Goal: Transaction & Acquisition: Subscribe to service/newsletter

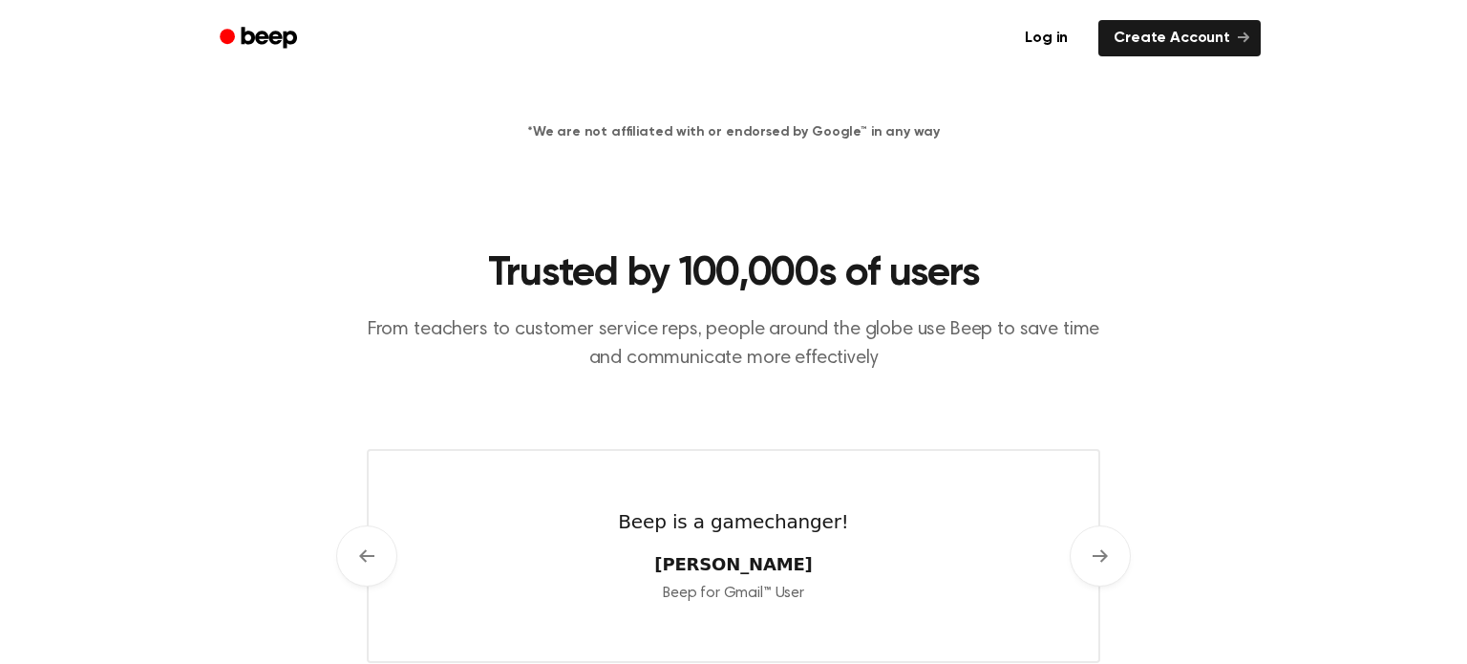
click at [816, 301] on div "Trusted by 100,000s of users From teachers to customer service reps, people aro…" at bounding box center [733, 349] width 733 height 200
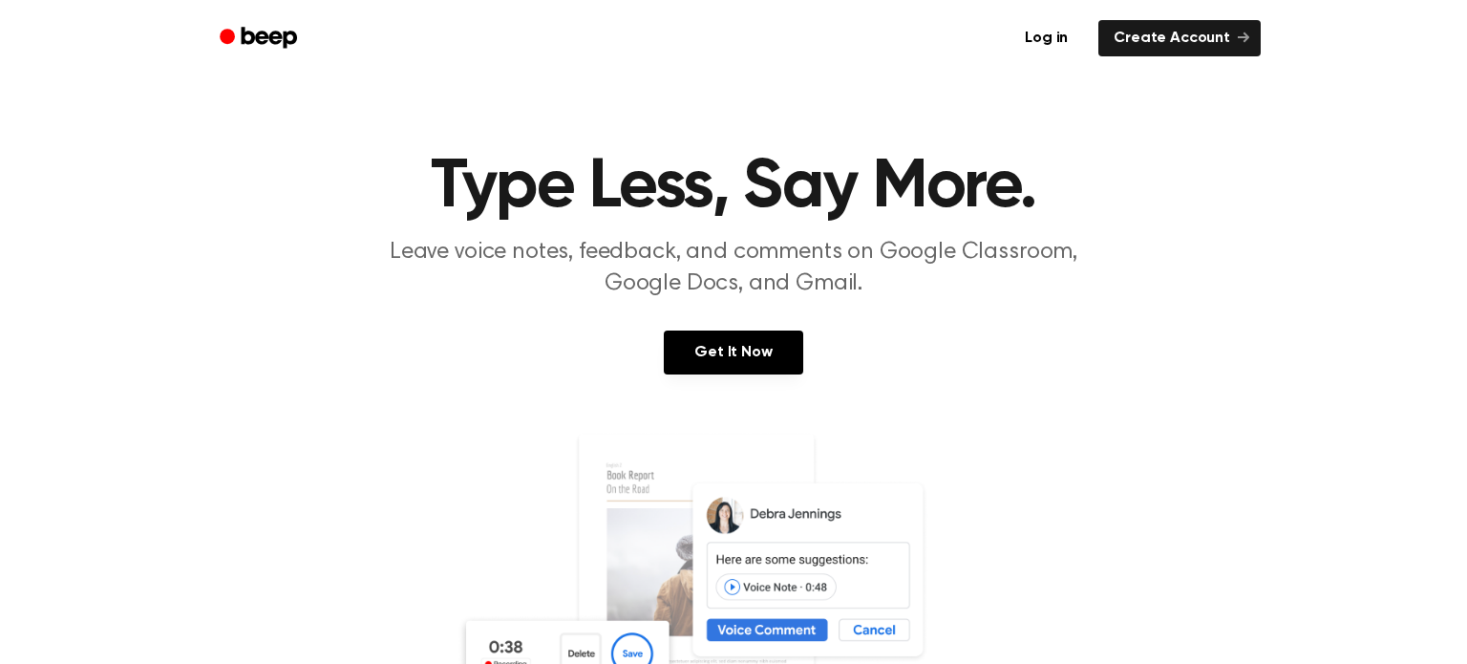
click at [785, 643] on img at bounding box center [733, 615] width 554 height 367
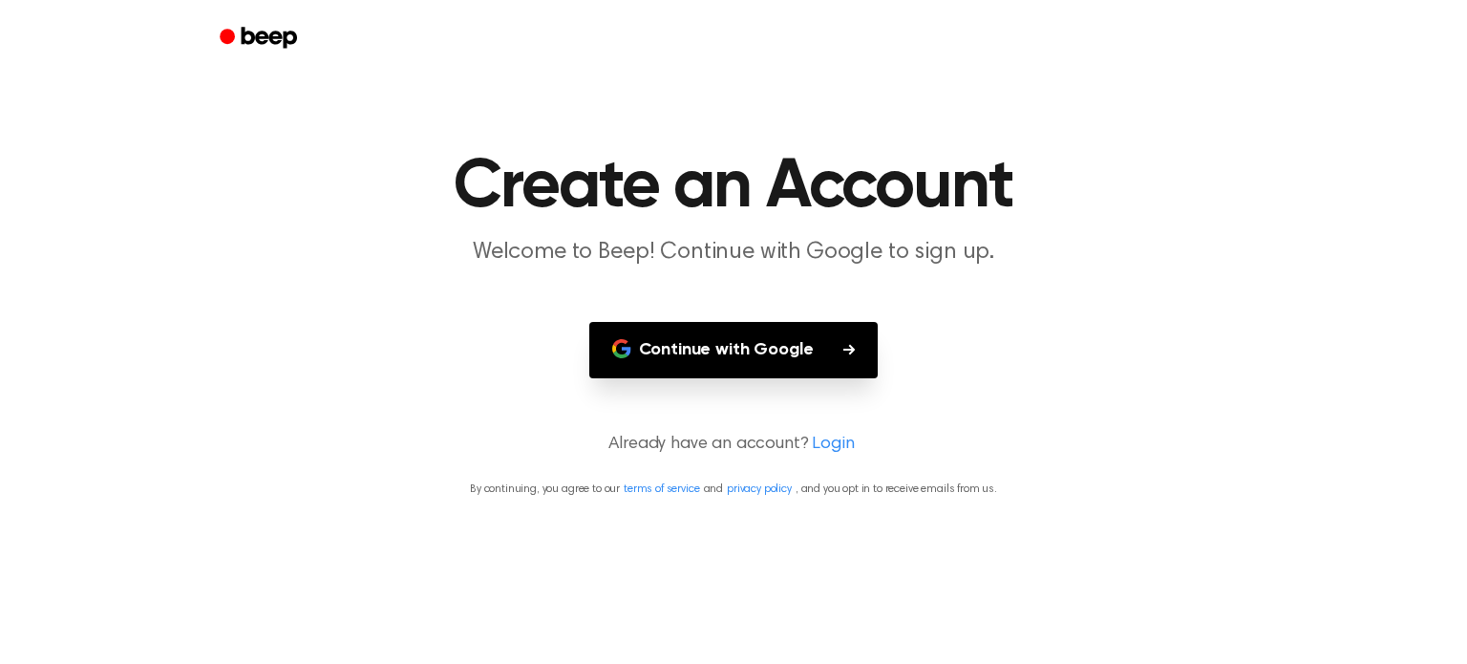
click at [734, 359] on button "Continue with Google" at bounding box center [733, 350] width 289 height 56
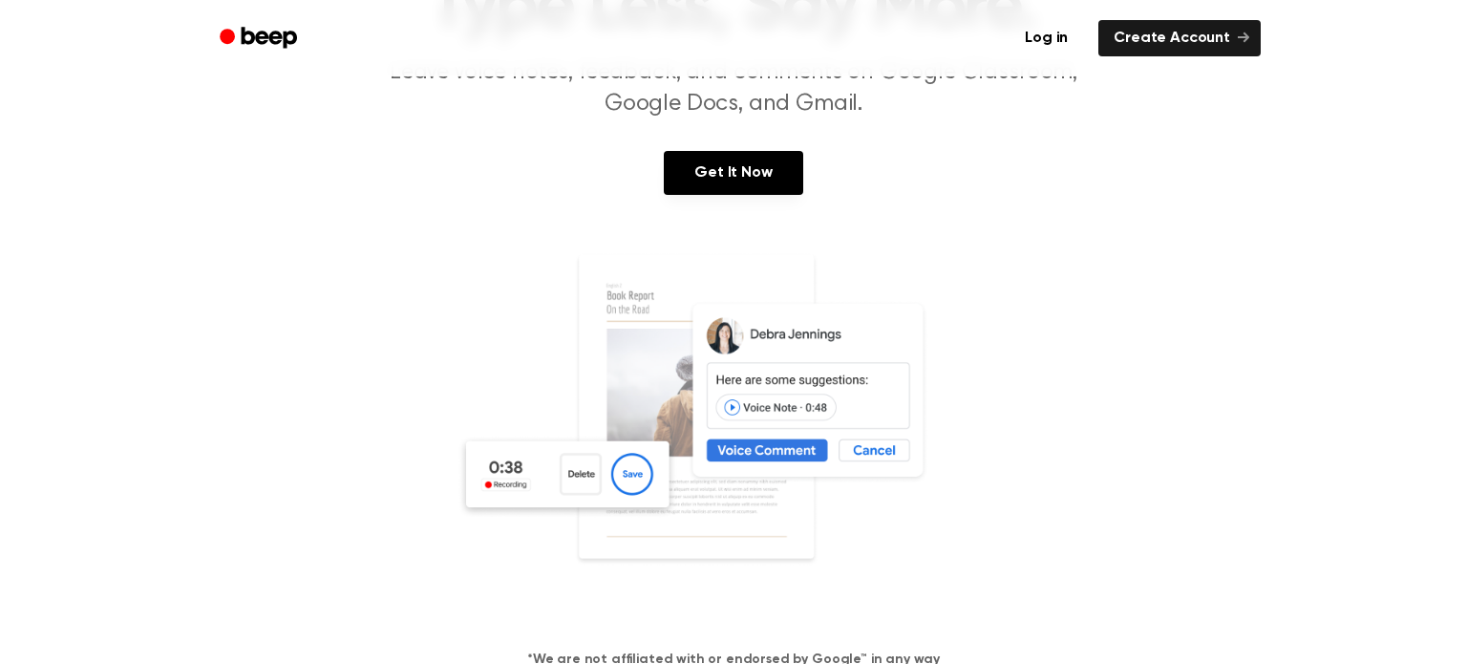
scroll to position [176, 0]
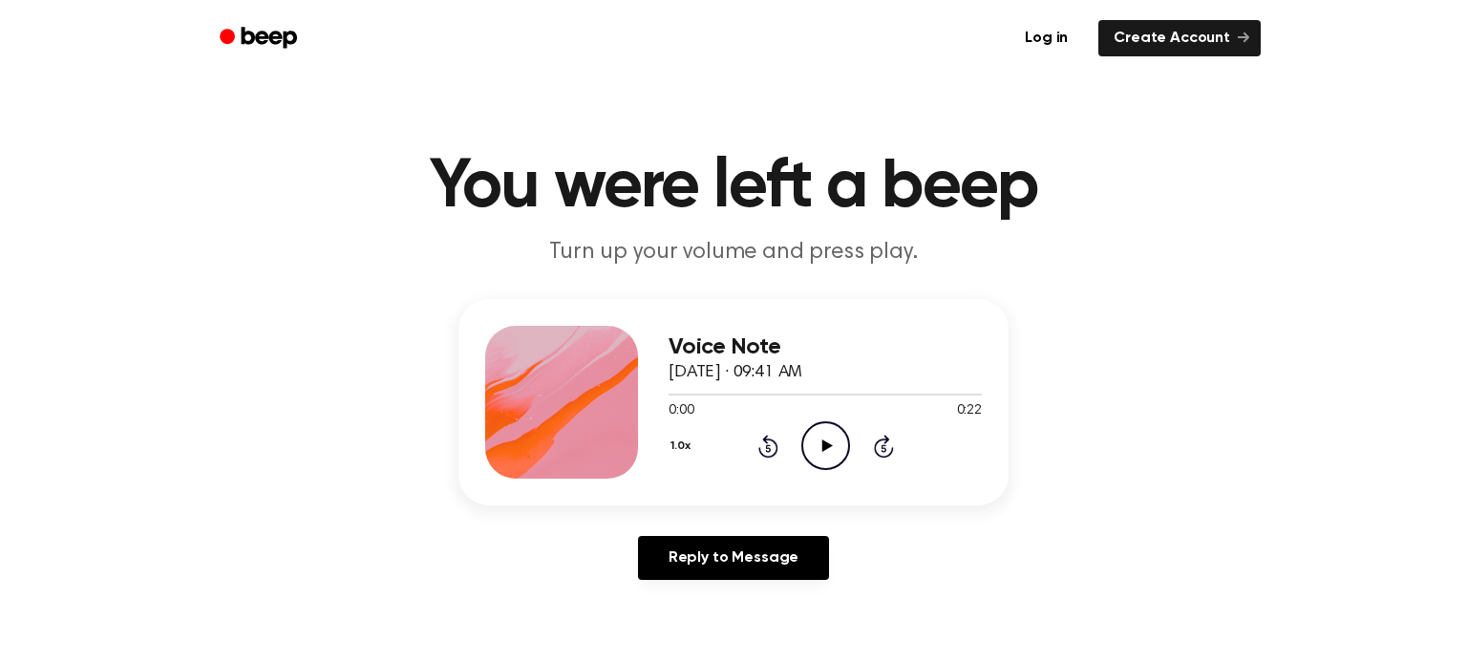
click at [813, 449] on icon "Play Audio" at bounding box center [825, 445] width 49 height 49
click at [824, 450] on icon "Pause Audio" at bounding box center [825, 445] width 49 height 49
click at [770, 449] on icon "Rewind 5 seconds" at bounding box center [767, 446] width 21 height 25
click at [829, 444] on icon at bounding box center [826, 445] width 11 height 12
